Goal: Task Accomplishment & Management: Manage account settings

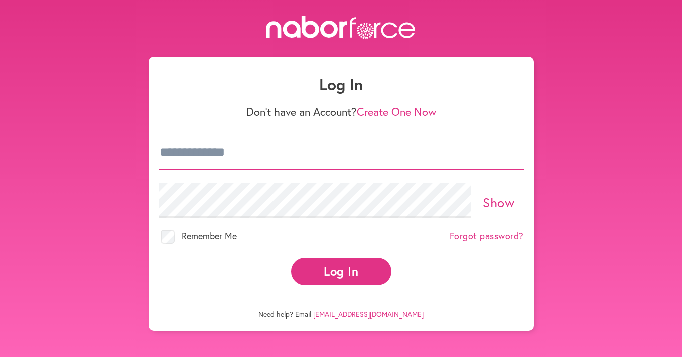
type input "**********"
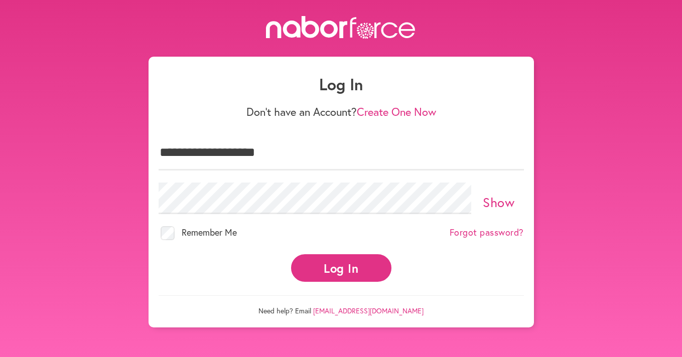
click at [344, 264] on button "Log In" at bounding box center [341, 268] width 100 height 28
